Goal: Find specific page/section: Find specific page/section

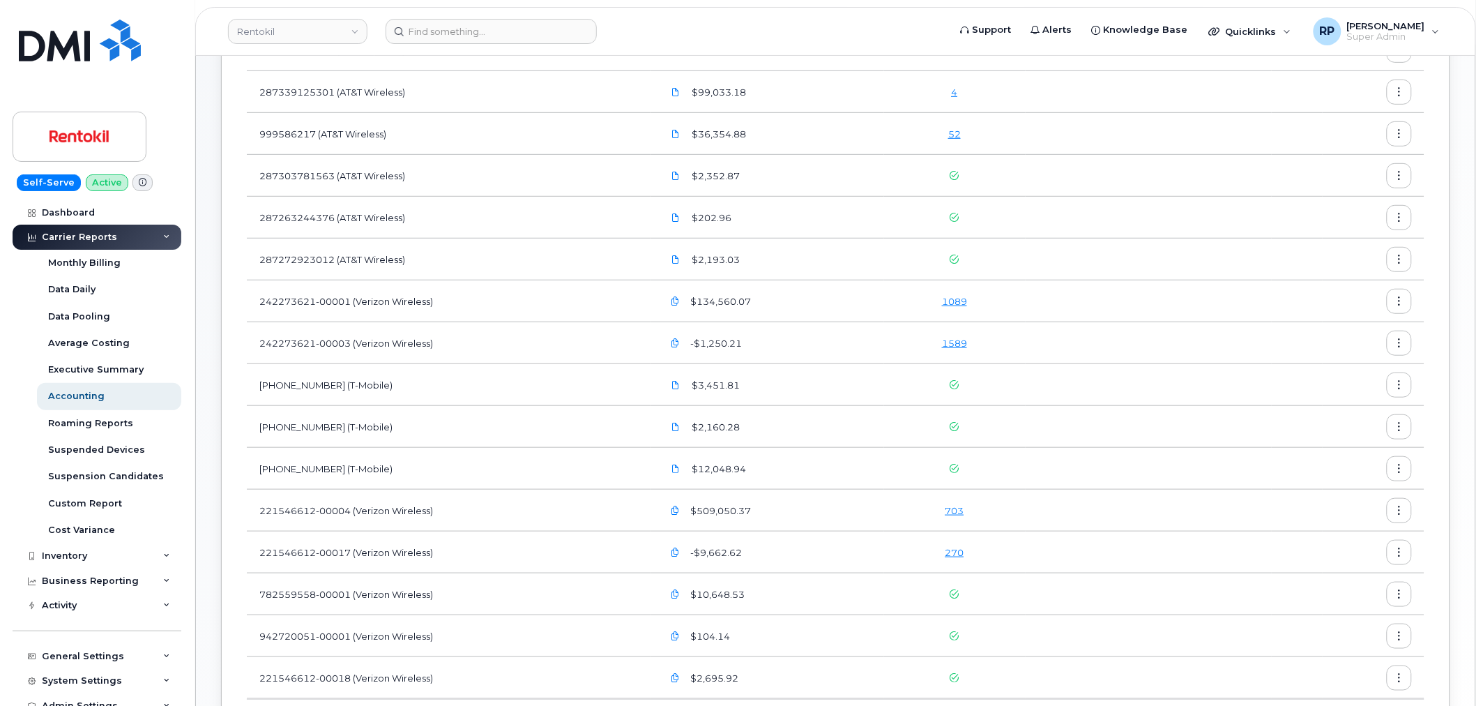
scroll to position [241, 0]
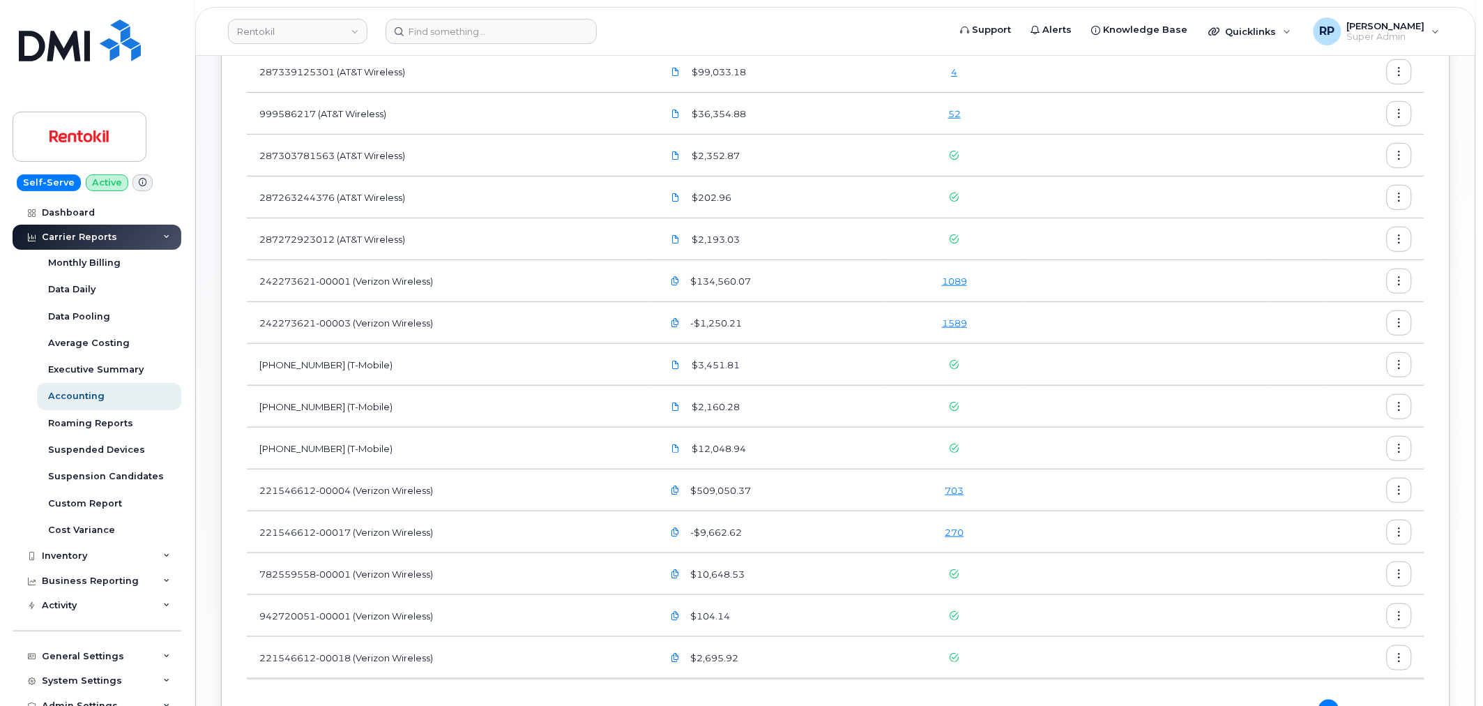
click at [568, 409] on td "[PHONE_NUMBER] (T-Mobile)" at bounding box center [449, 407] width 404 height 42
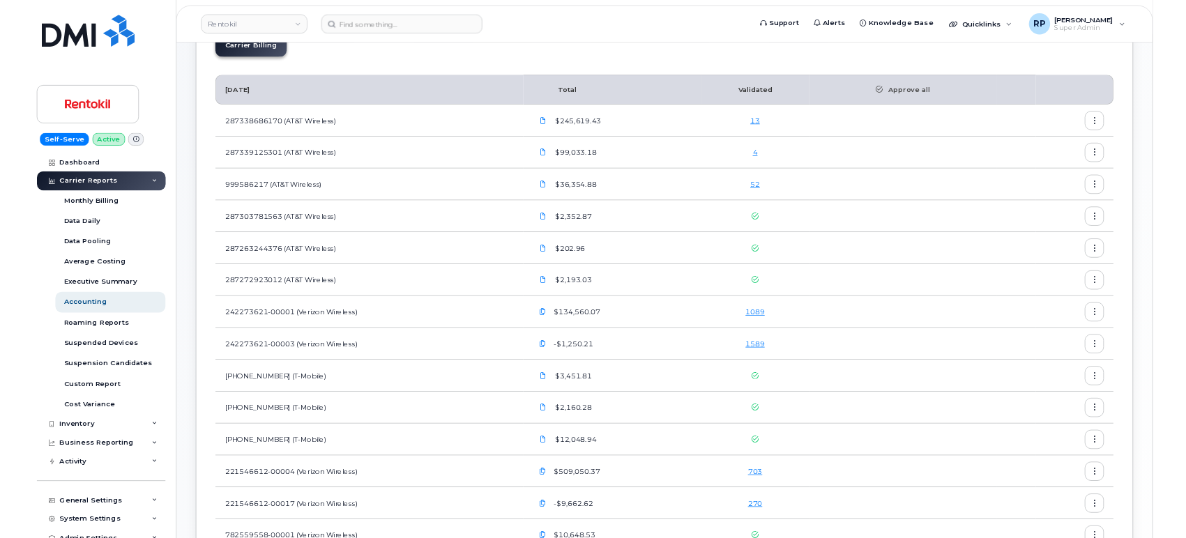
scroll to position [112, 0]
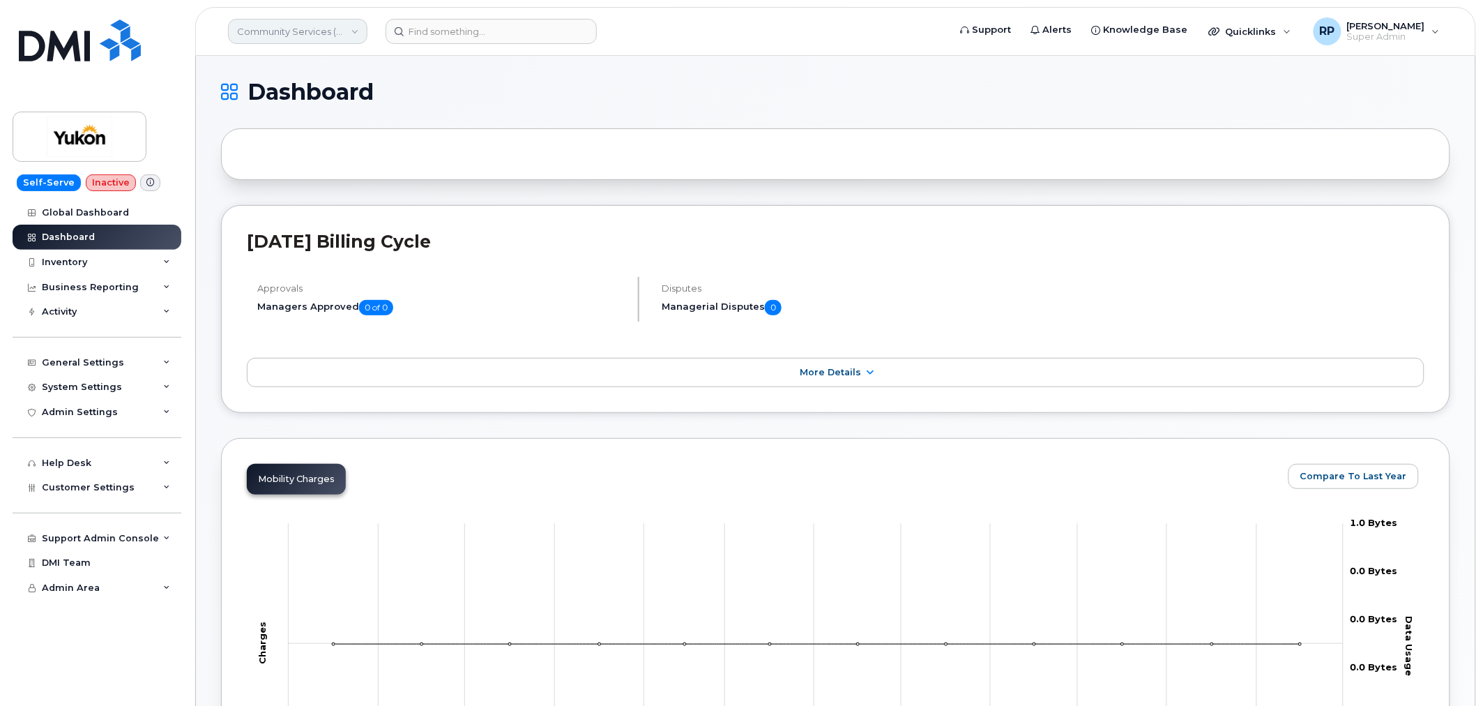
click at [288, 36] on link "Community Services (YTG)" at bounding box center [297, 31] width 139 height 25
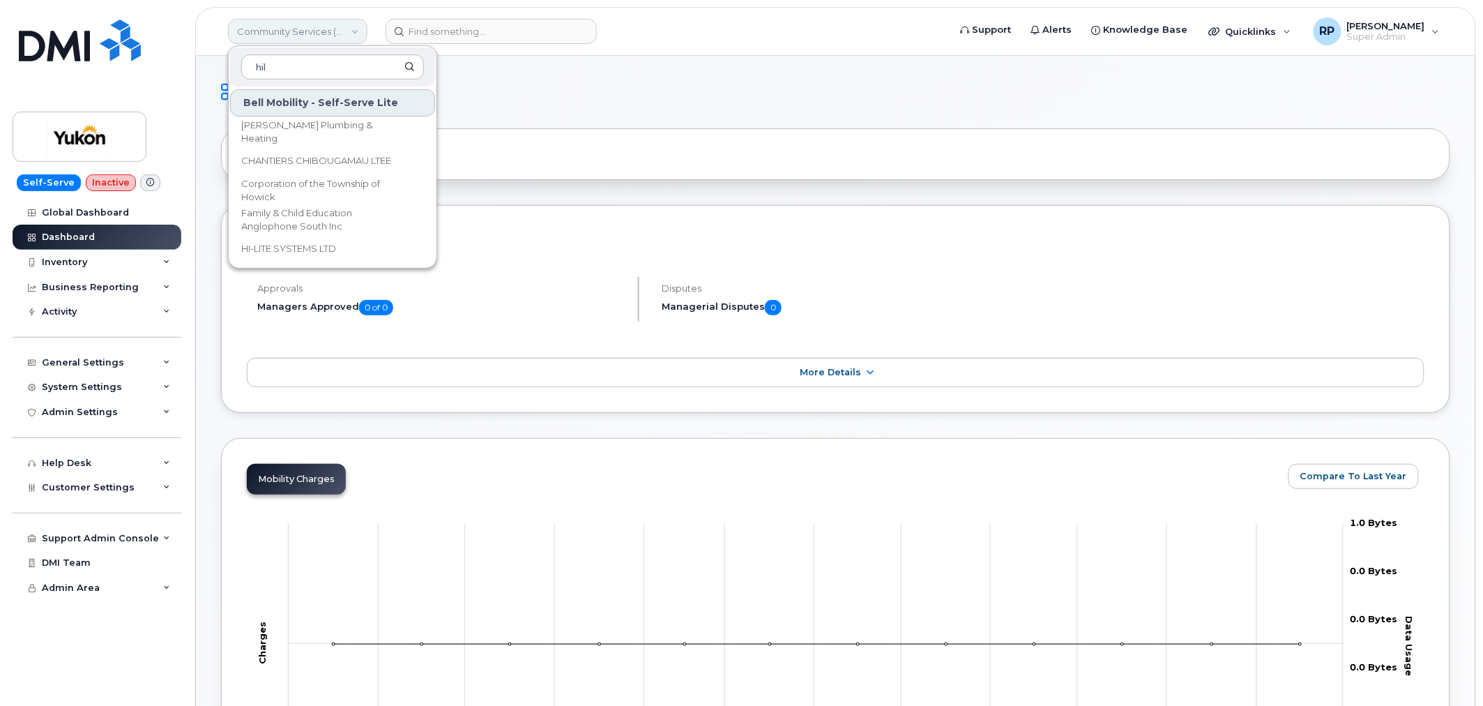
type input "hilt"
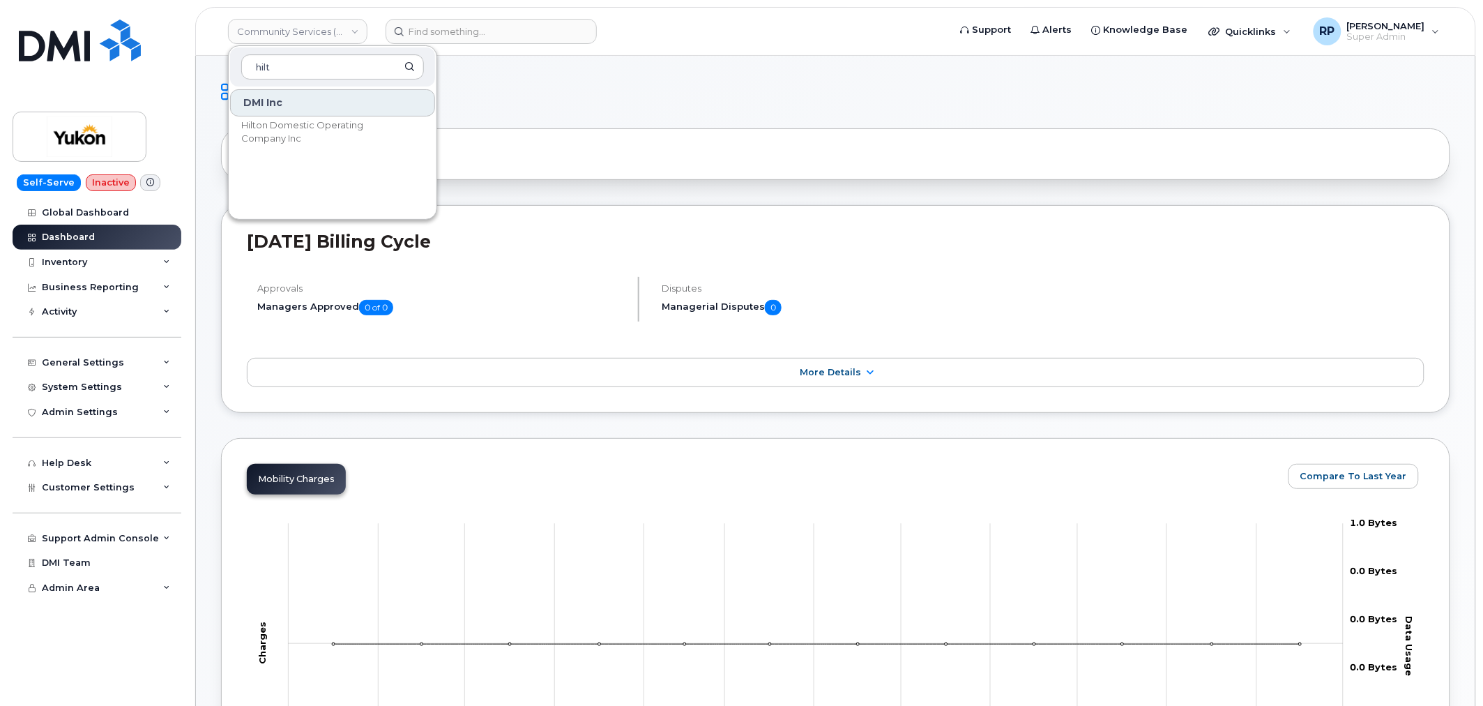
drag, startPoint x: 269, startPoint y: 68, endPoint x: 217, endPoint y: 72, distance: 52.5
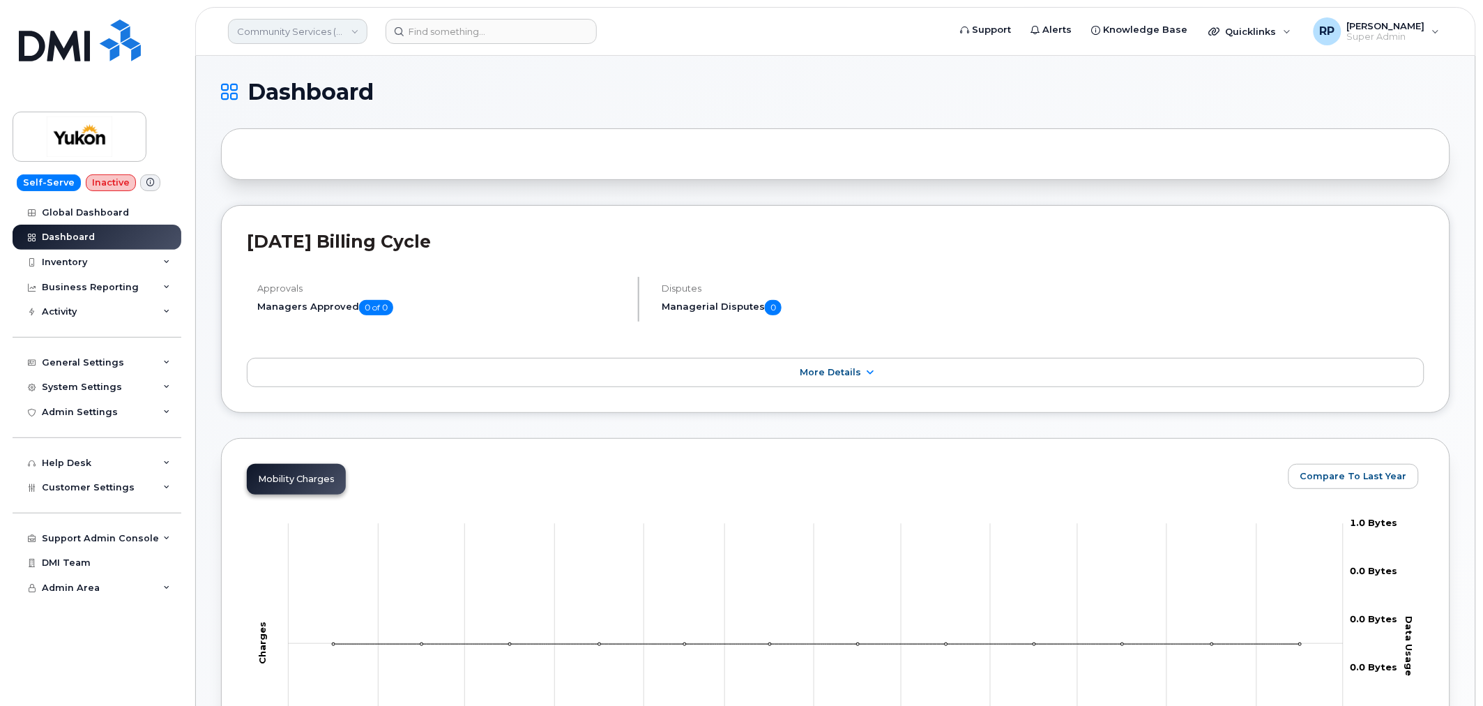
click at [280, 36] on link "Community Services (YTG)" at bounding box center [297, 31] width 139 height 25
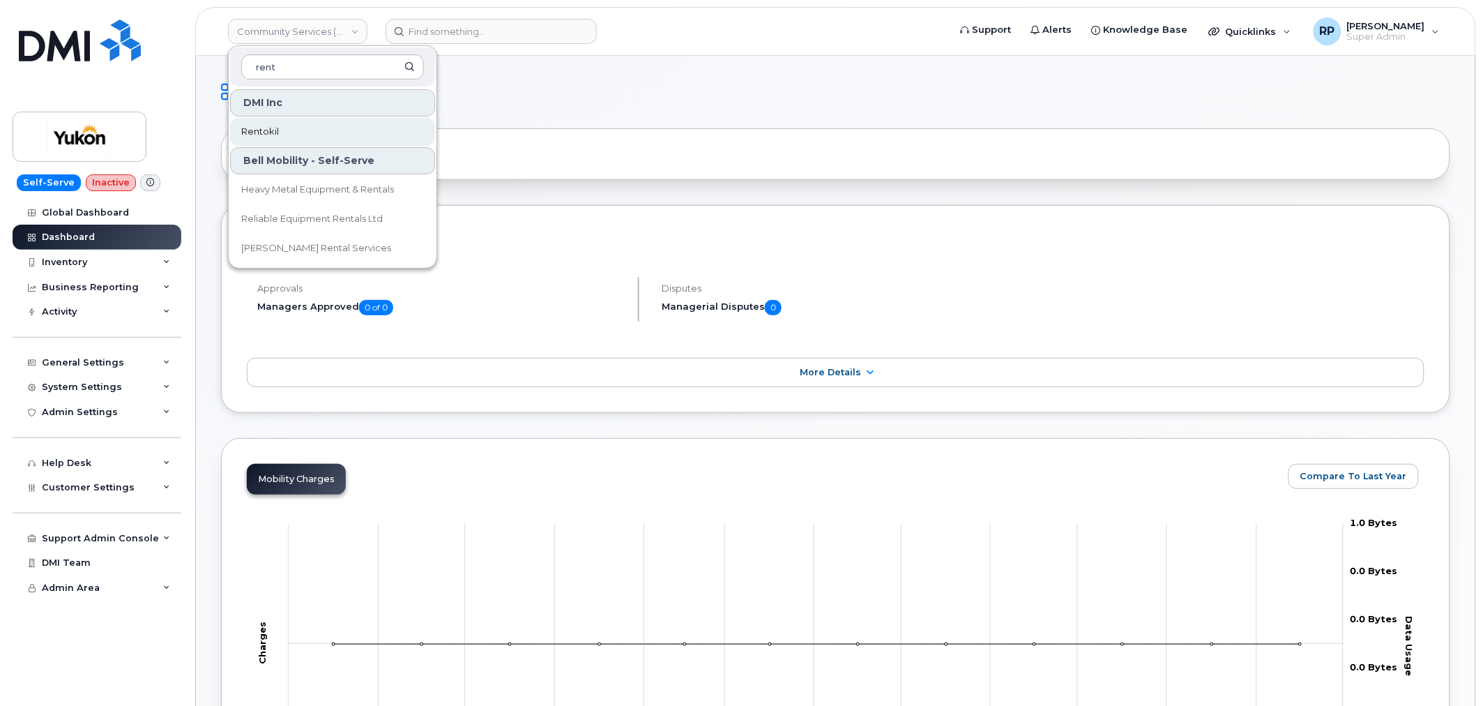
type input "rent"
drag, startPoint x: 276, startPoint y: 130, endPoint x: 274, endPoint y: 93, distance: 37.7
click at [276, 130] on span "Rentokil" at bounding box center [260, 132] width 38 height 14
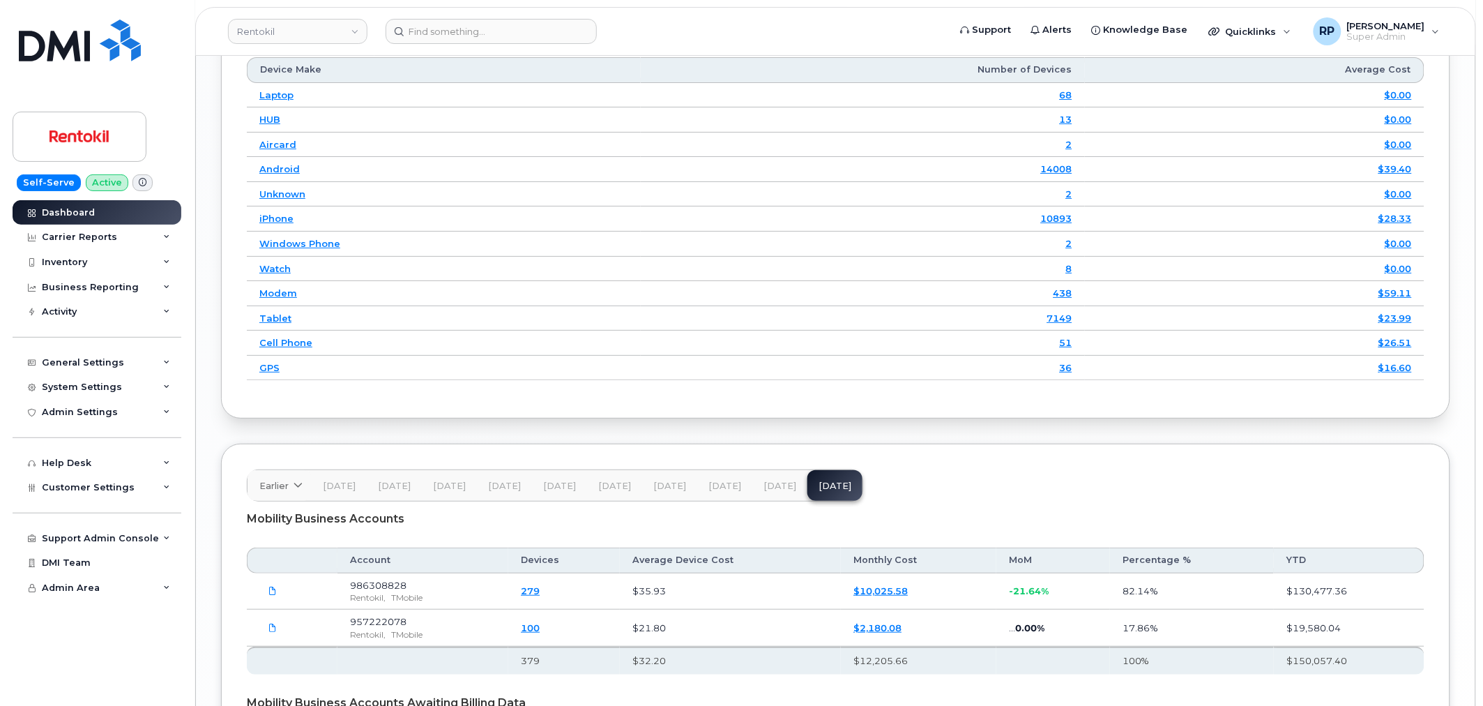
scroll to position [2066, 0]
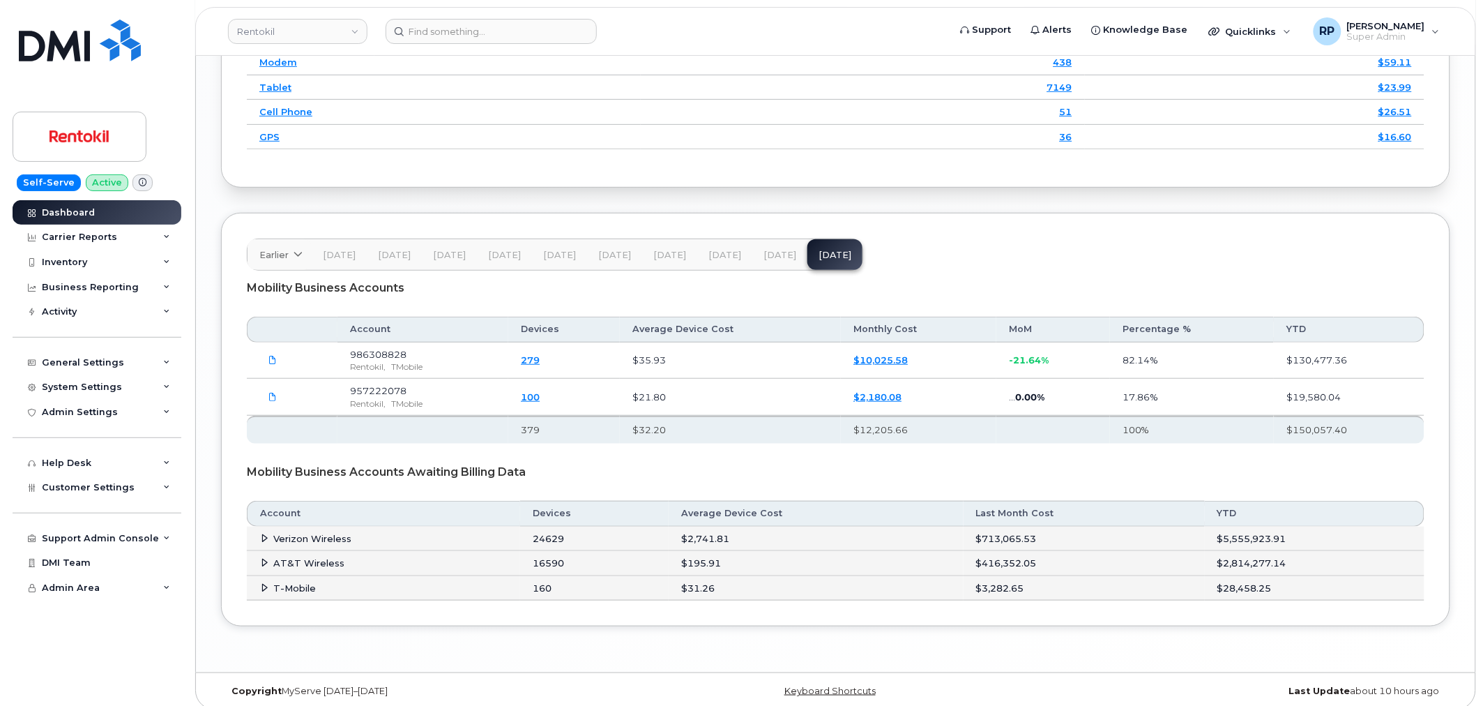
click at [782, 259] on span "[DATE]" at bounding box center [779, 255] width 33 height 11
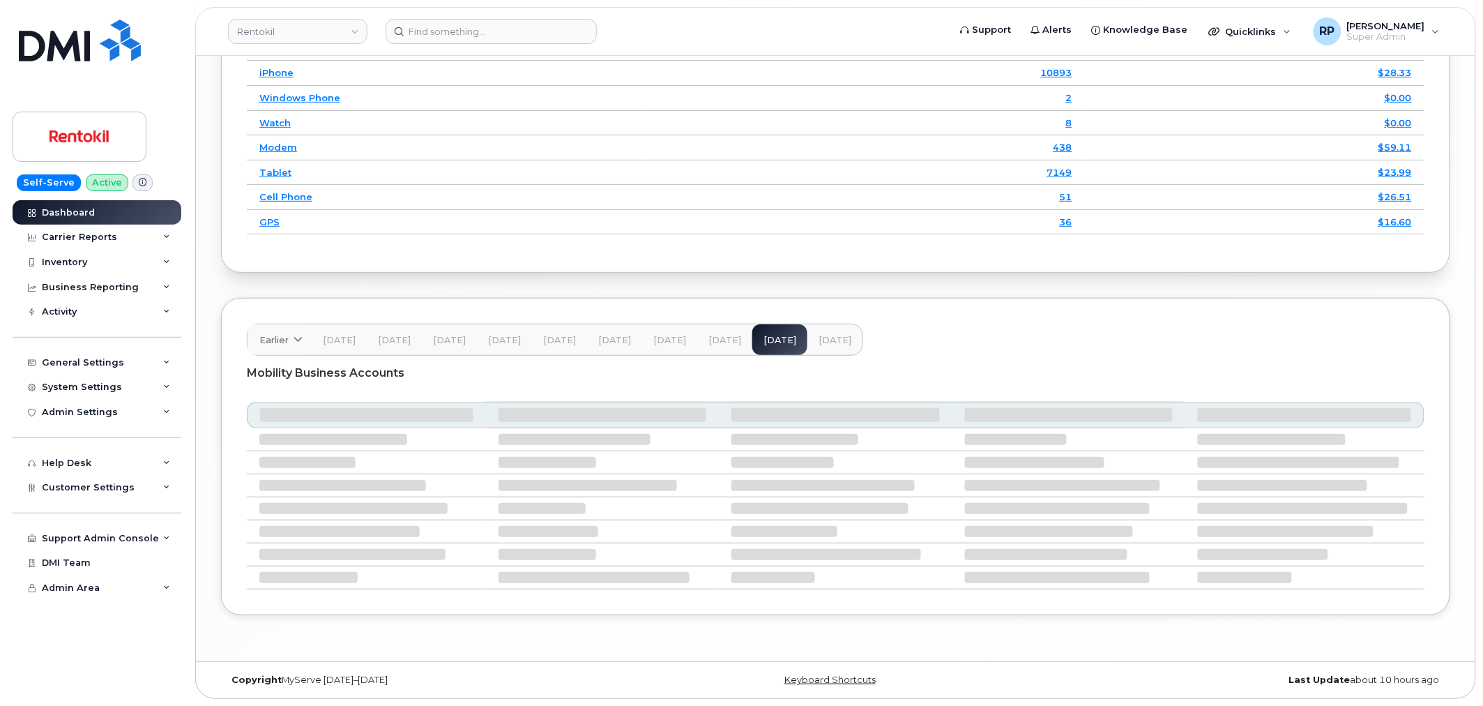
scroll to position [1926, 0]
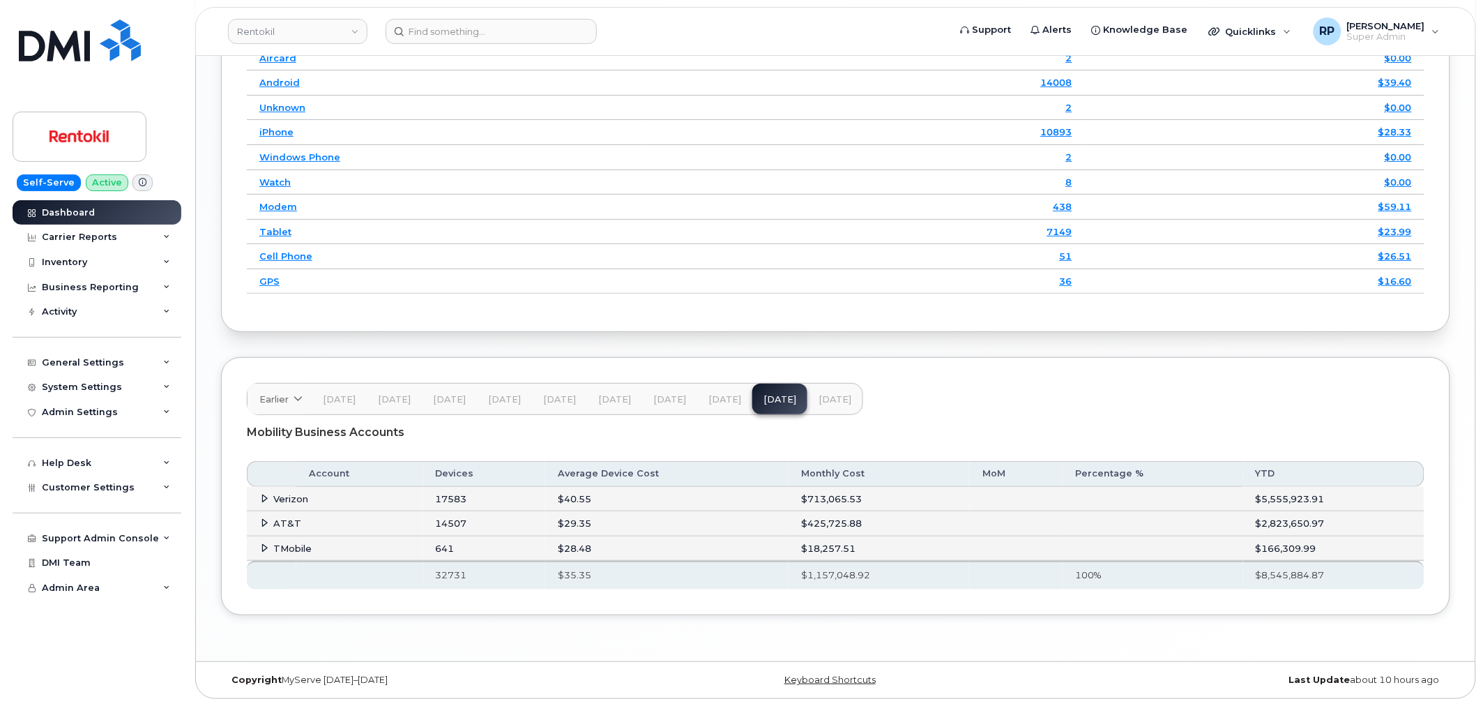
click at [265, 520] on icon at bounding box center [265, 522] width 9 height 9
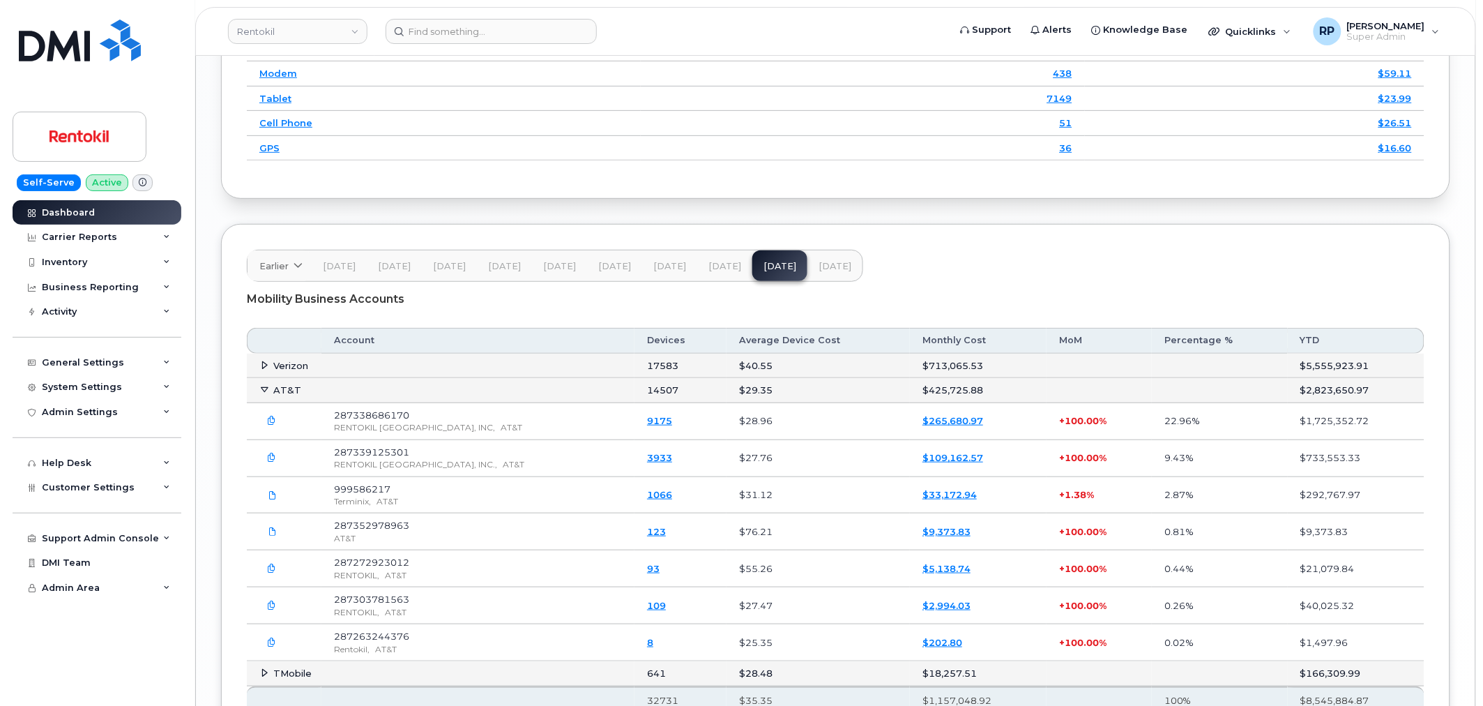
scroll to position [2184, 0]
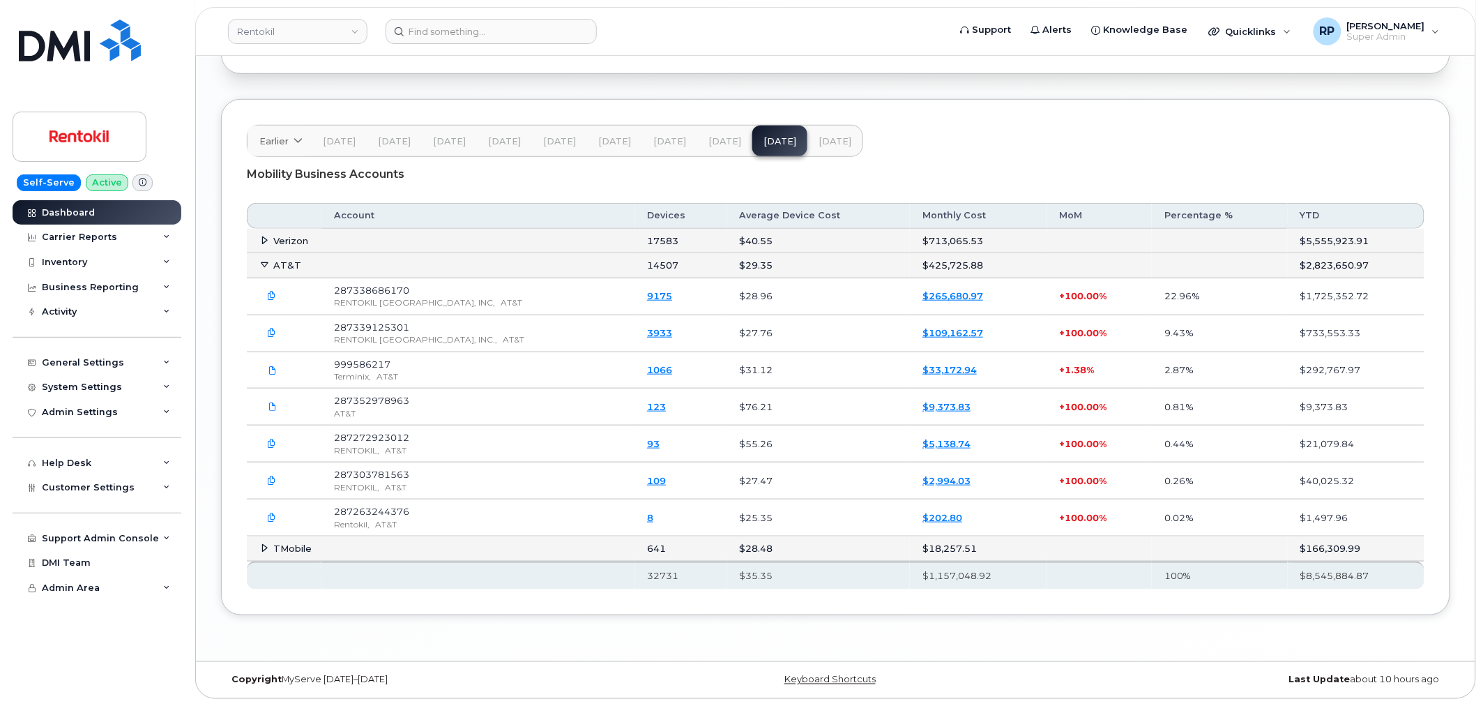
click at [273, 300] on icon "button" at bounding box center [272, 295] width 9 height 9
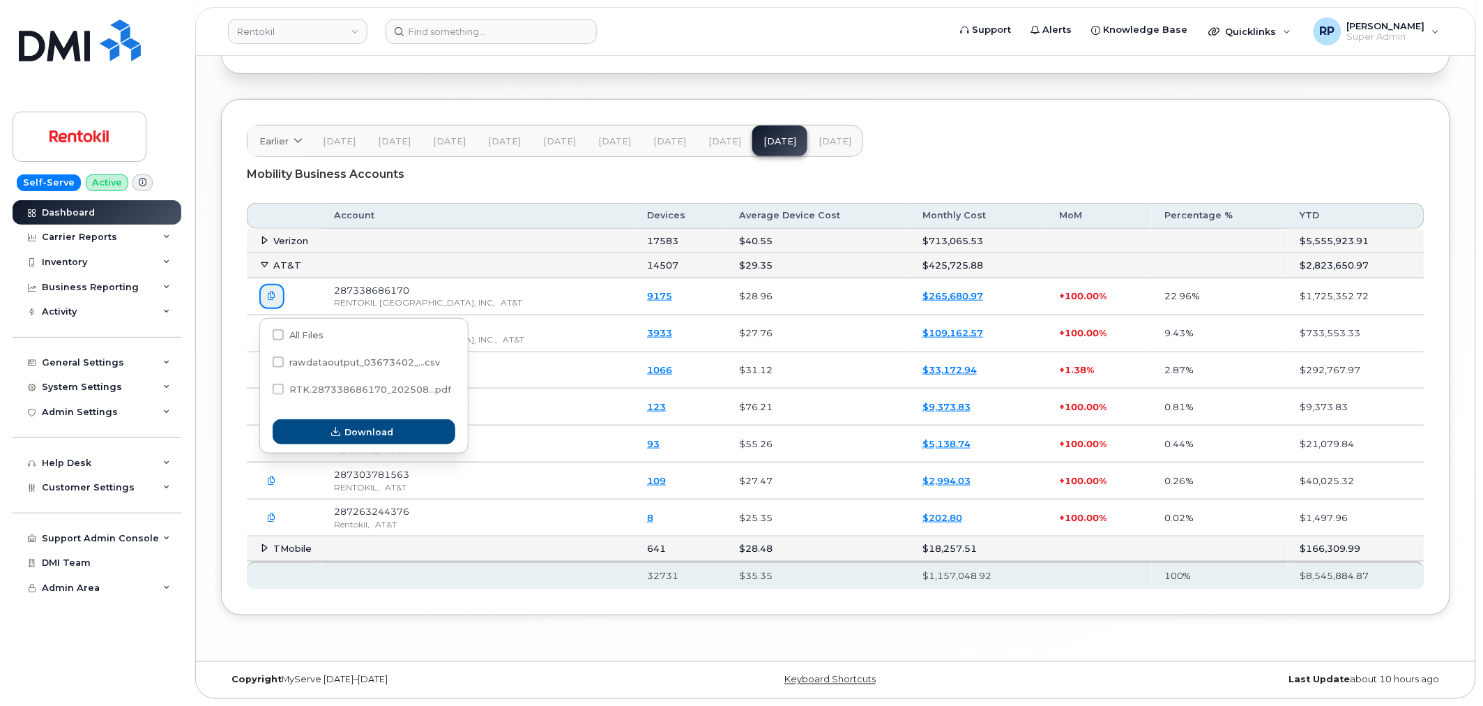
click at [540, 298] on div "RENTOKIL NORTH AMERICA, INC, AT&T" at bounding box center [478, 302] width 288 height 12
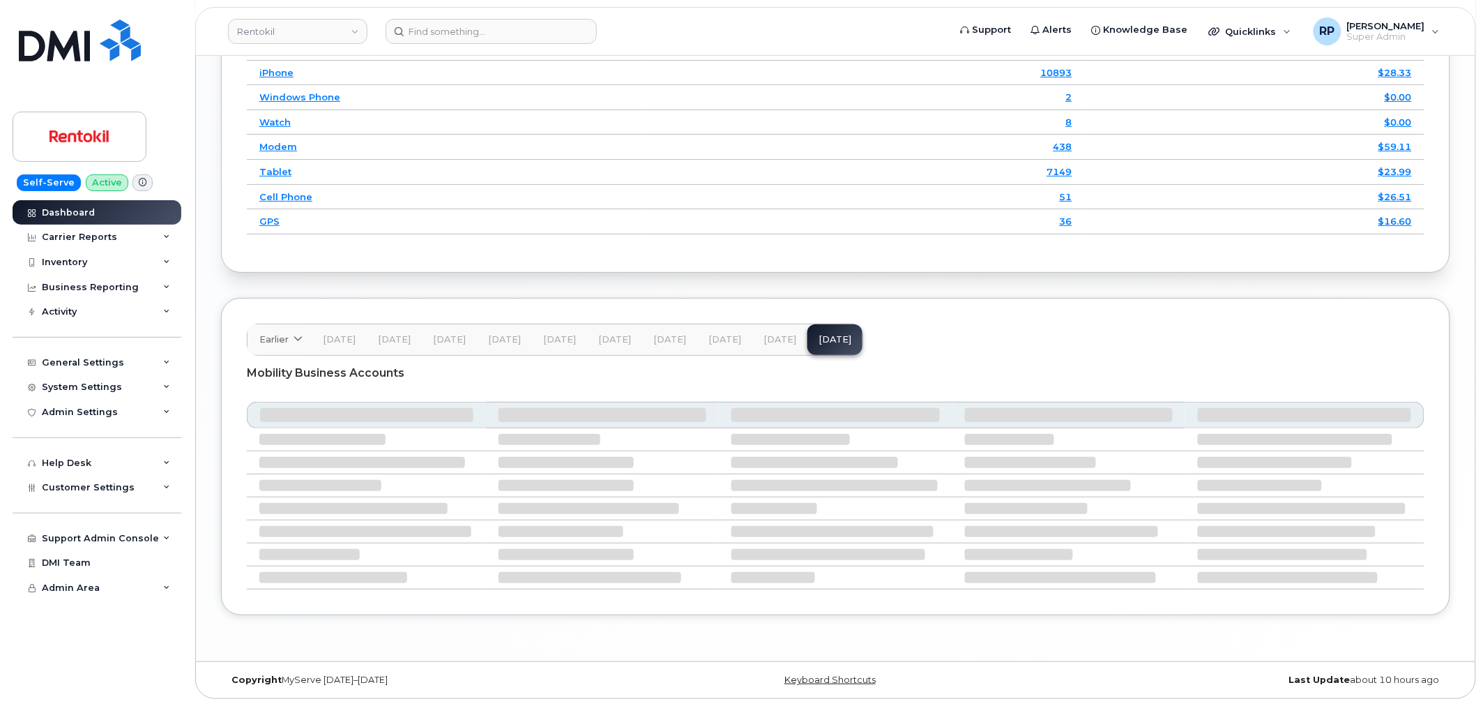
scroll to position [1987, 0]
click at [763, 336] on span "[DATE]" at bounding box center [779, 340] width 33 height 11
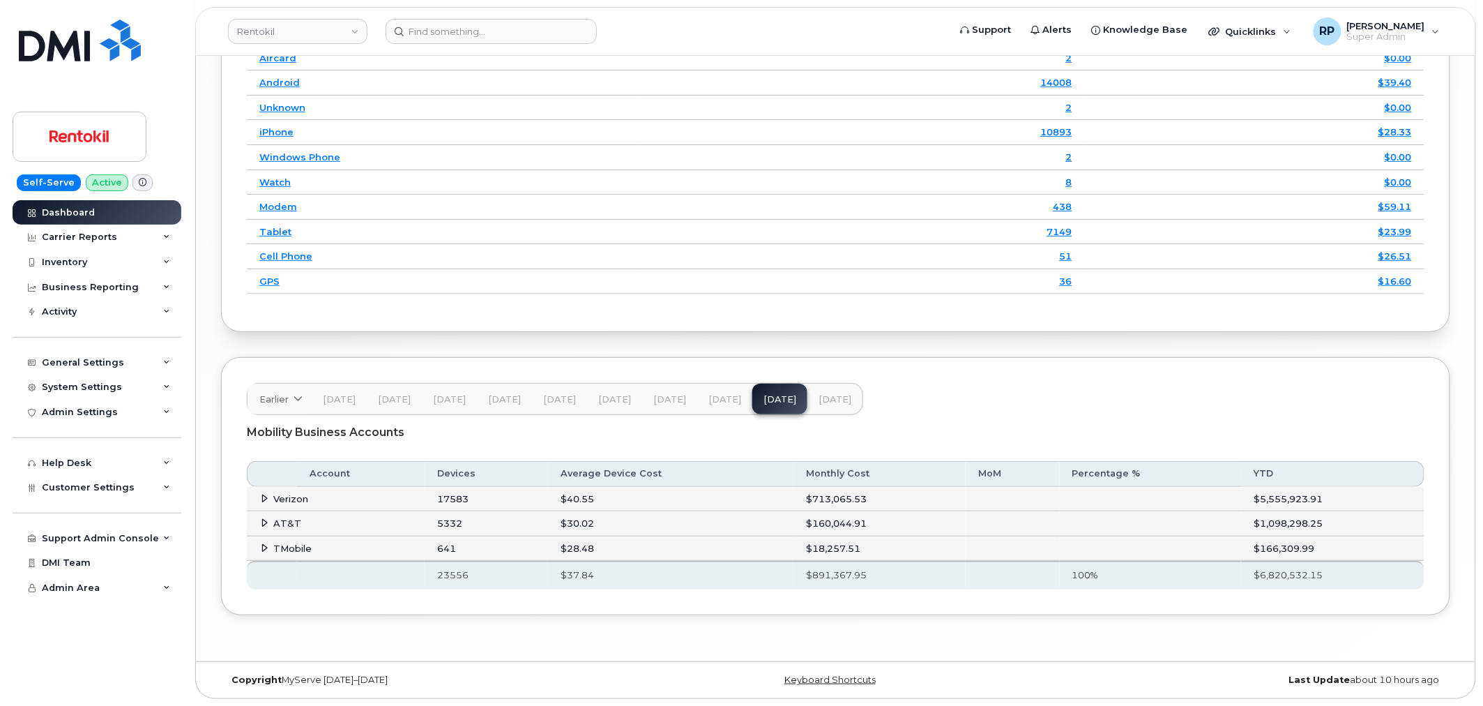
click at [261, 522] on icon at bounding box center [265, 522] width 9 height 9
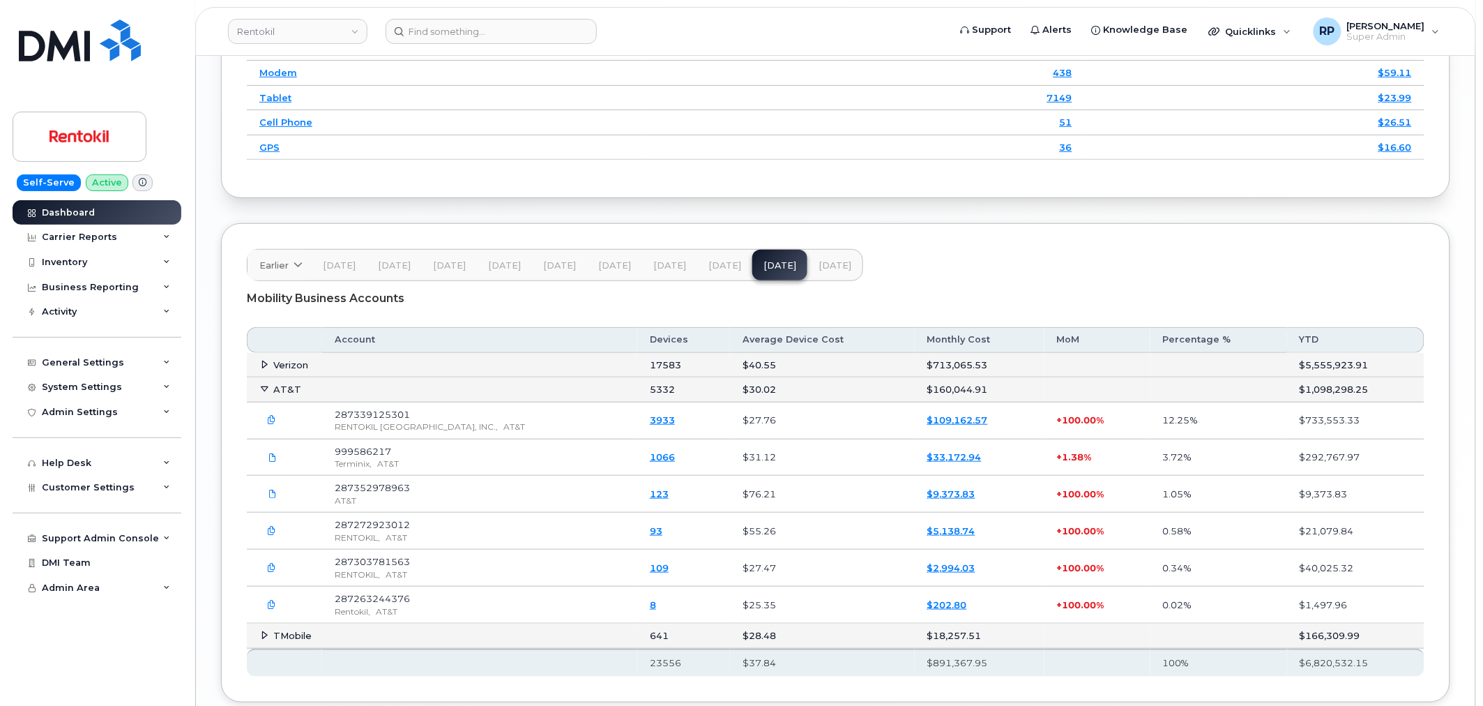
scroll to position [2148, 0]
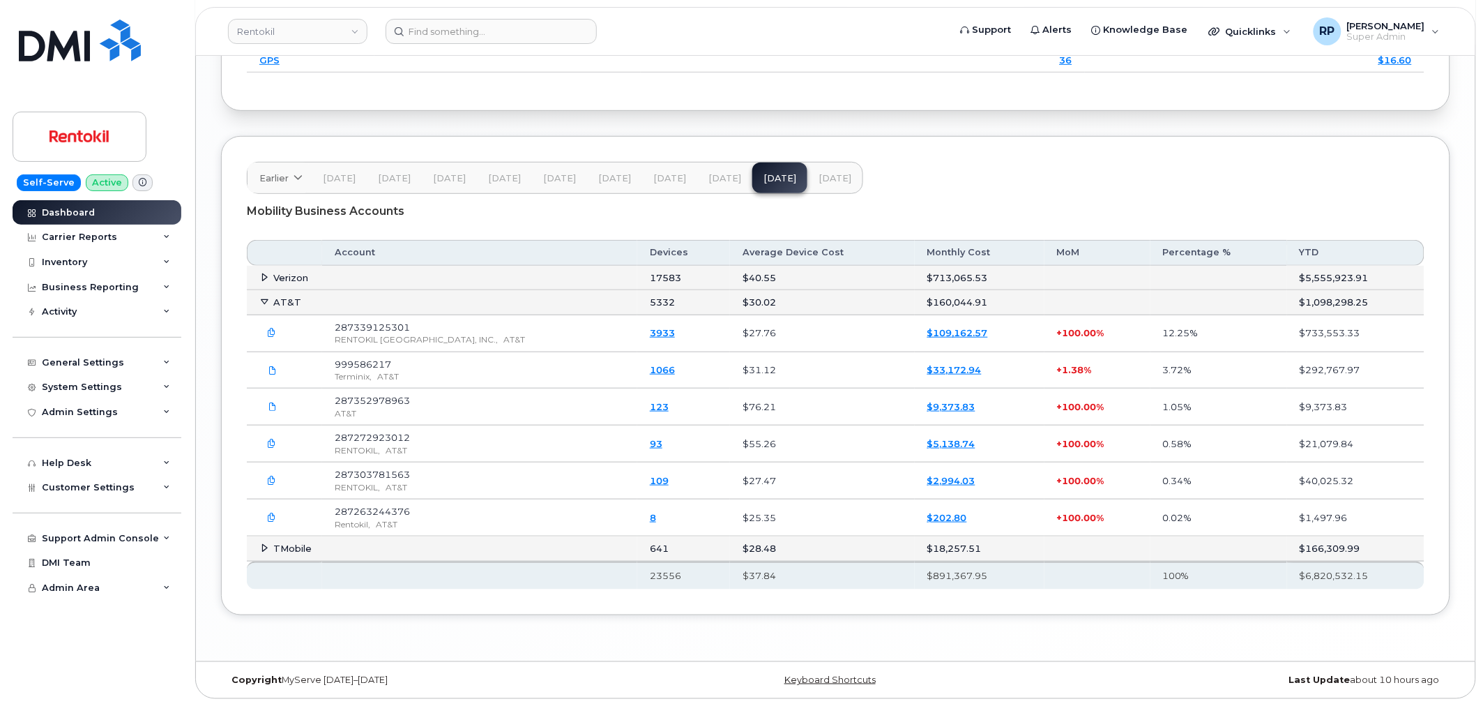
click at [268, 275] on icon at bounding box center [265, 277] width 9 height 9
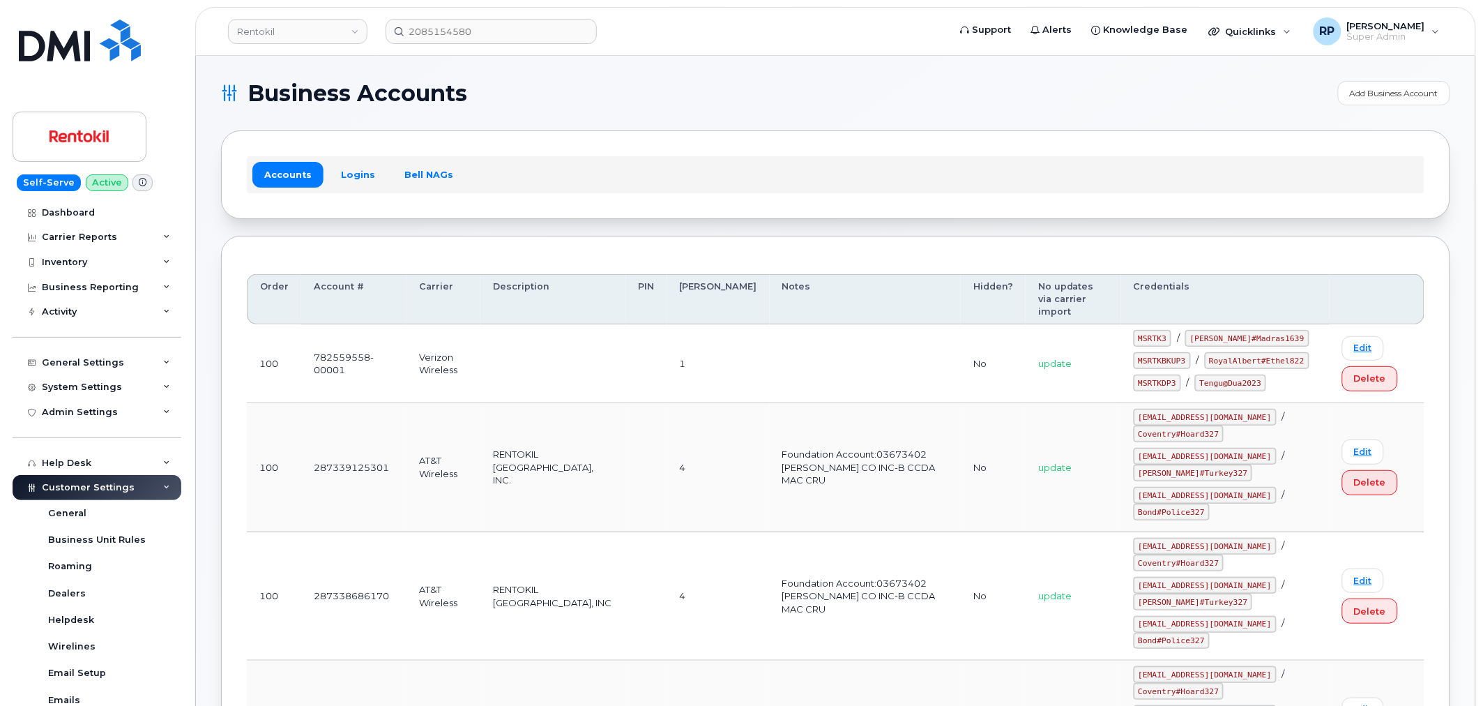
scroll to position [152, 0]
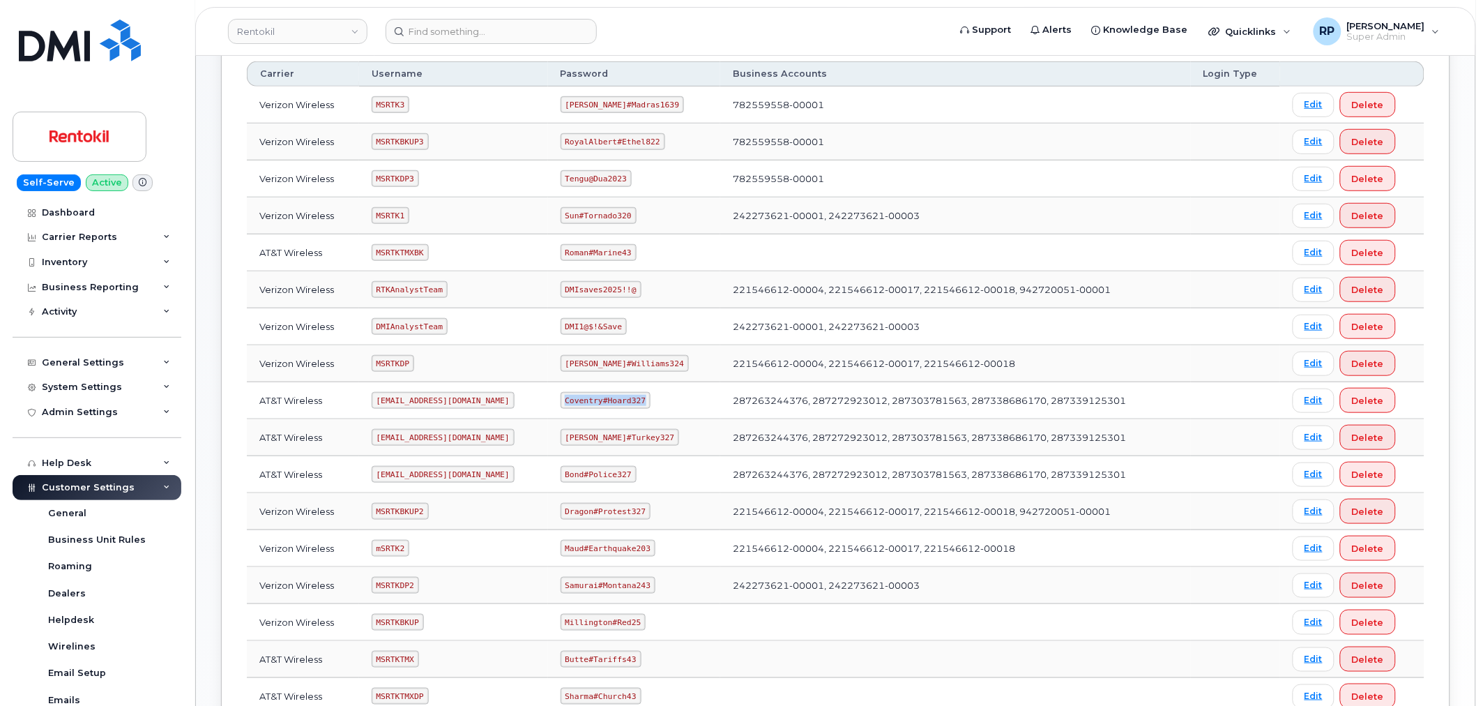
scroll to position [294, 0]
